Goal: Task Accomplishment & Management: Use online tool/utility

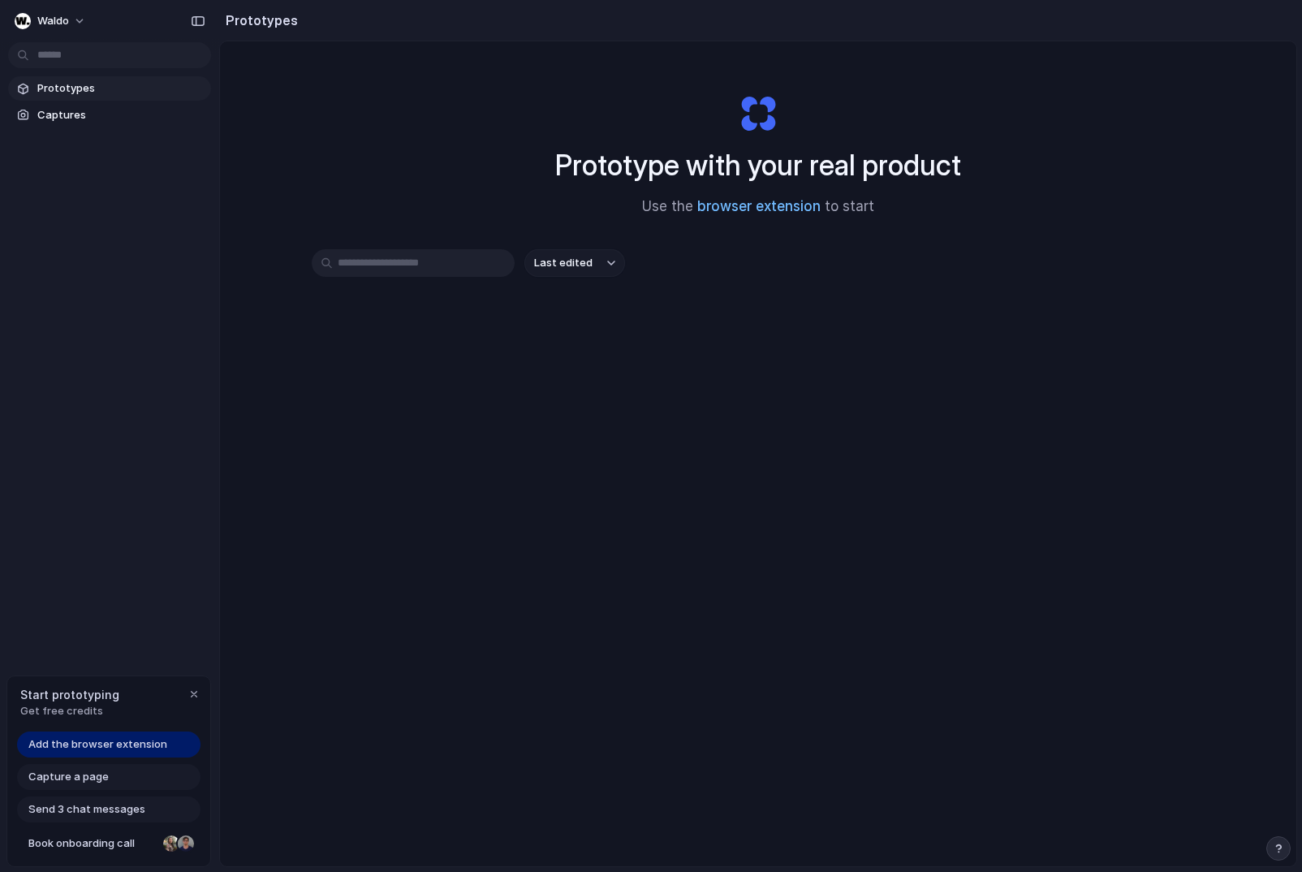
click at [758, 210] on link "browser extension" at bounding box center [759, 206] width 123 height 16
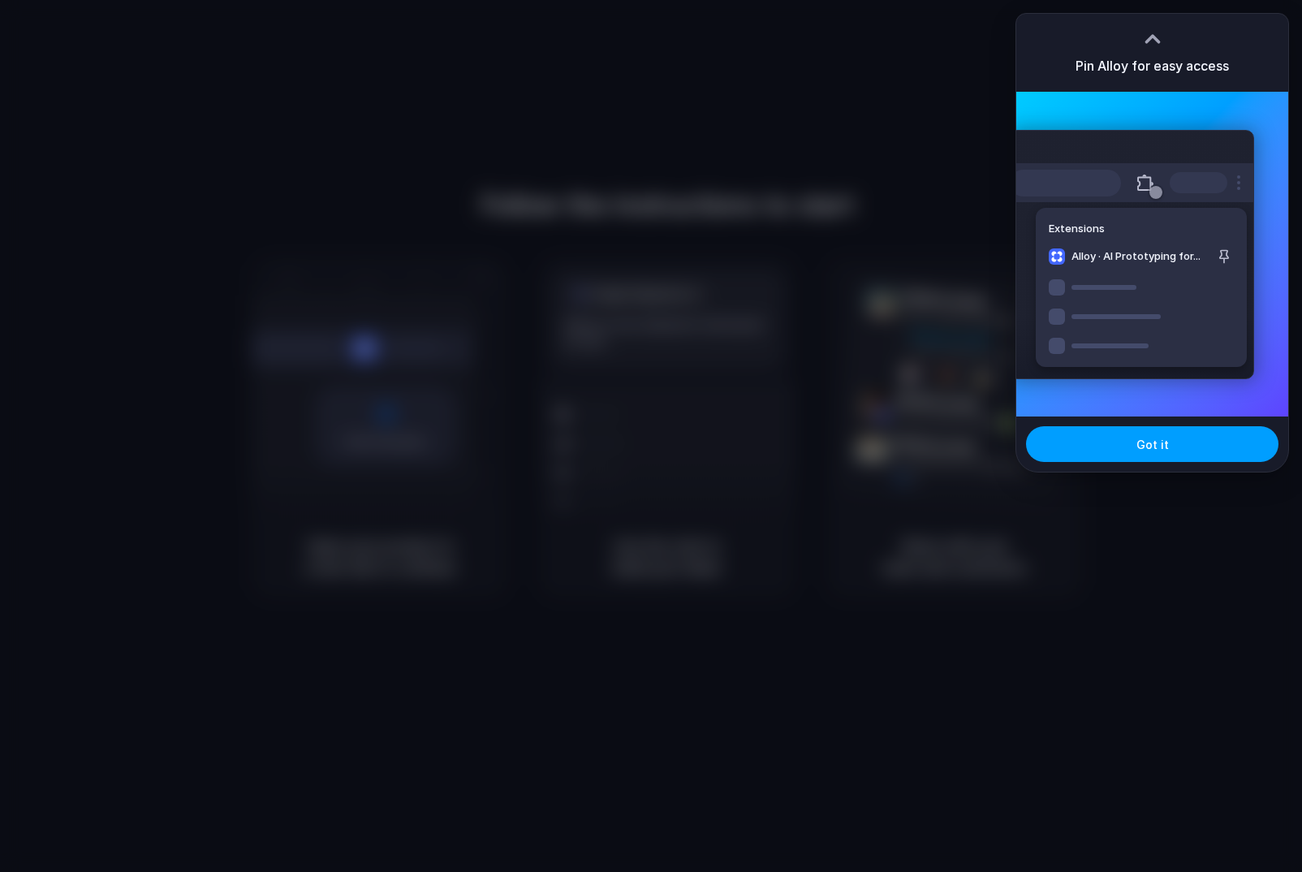
click at [1093, 460] on button "Got it" at bounding box center [1152, 444] width 253 height 36
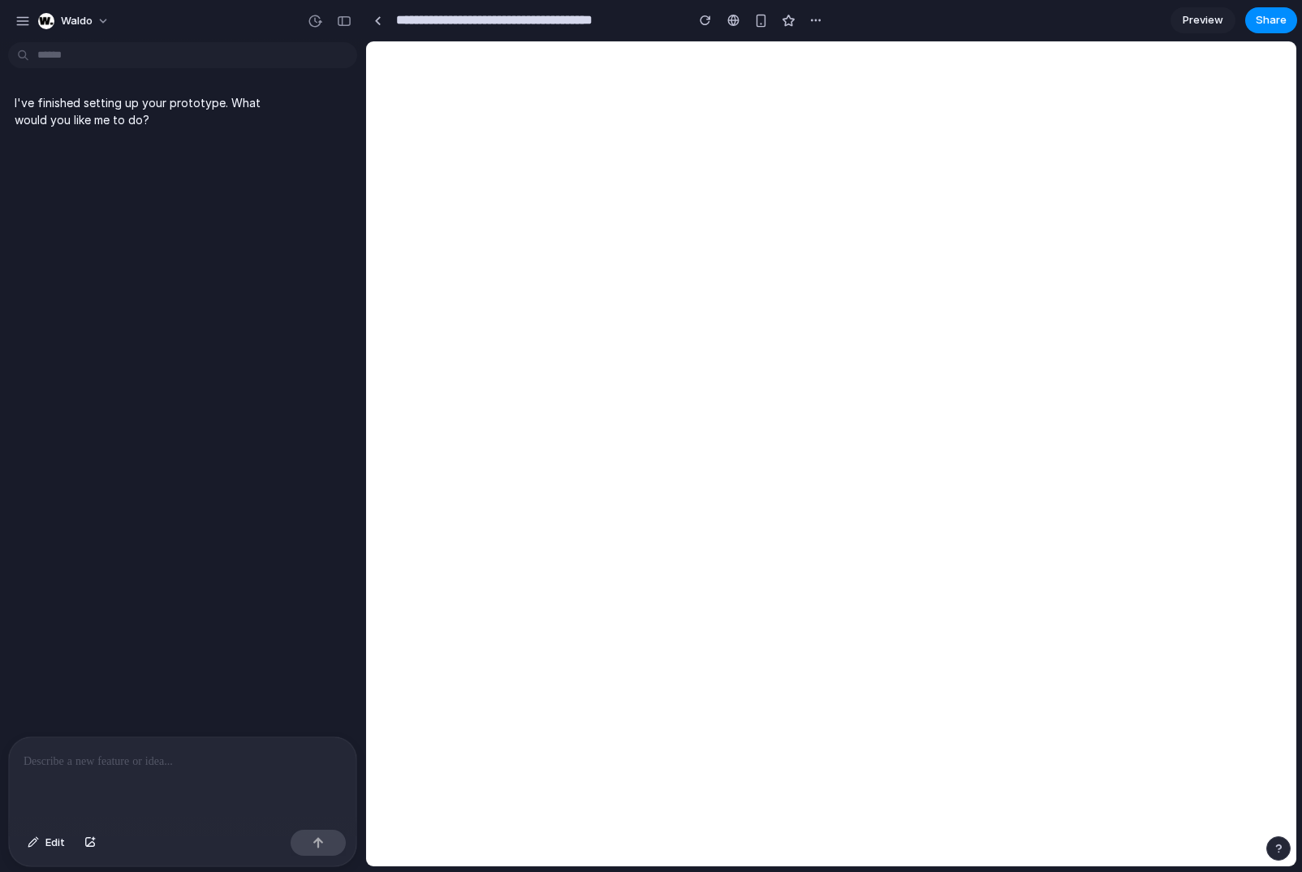
click at [175, 782] on div at bounding box center [183, 780] width 348 height 86
click at [162, 772] on div at bounding box center [183, 780] width 348 height 86
